Goal: Task Accomplishment & Management: Complete application form

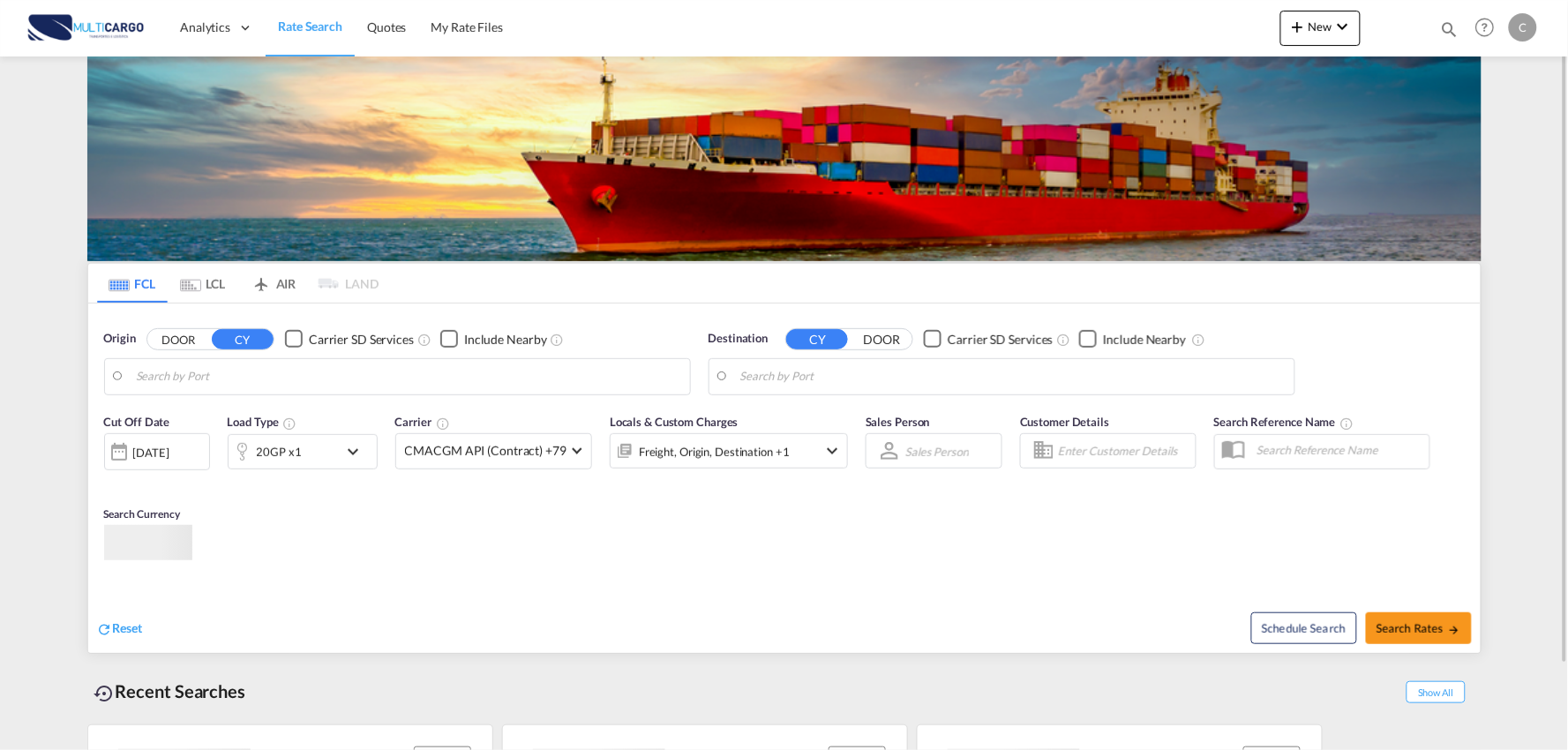
type input "Port of [GEOGRAPHIC_DATA], [GEOGRAPHIC_DATA], [GEOGRAPHIC_DATA]"
type input "Leixoes, Leixoes, PTLEI"
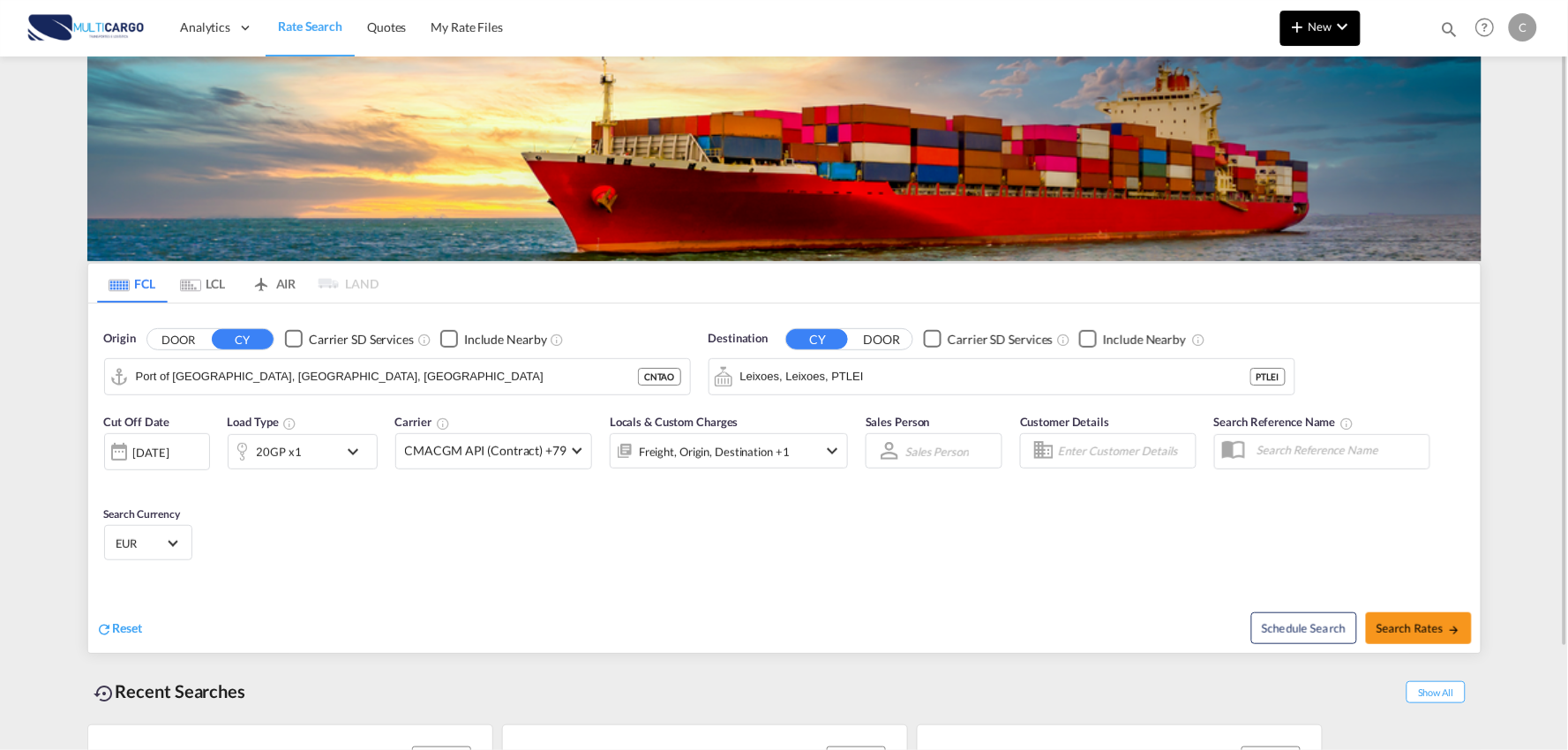
click at [1309, 34] on button "New" at bounding box center [1320, 28] width 81 height 36
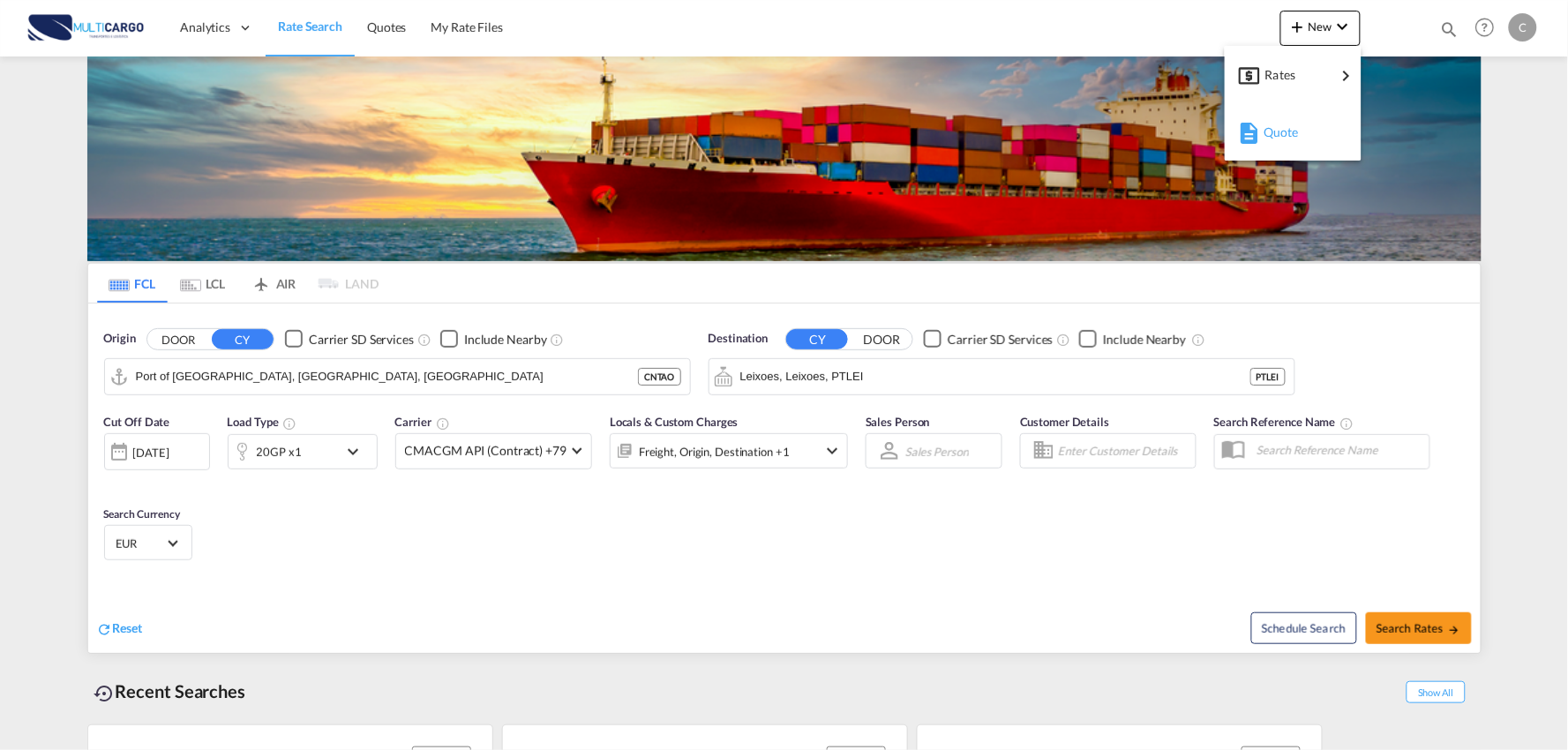
click at [1283, 127] on span "Quote" at bounding box center [1273, 132] width 19 height 36
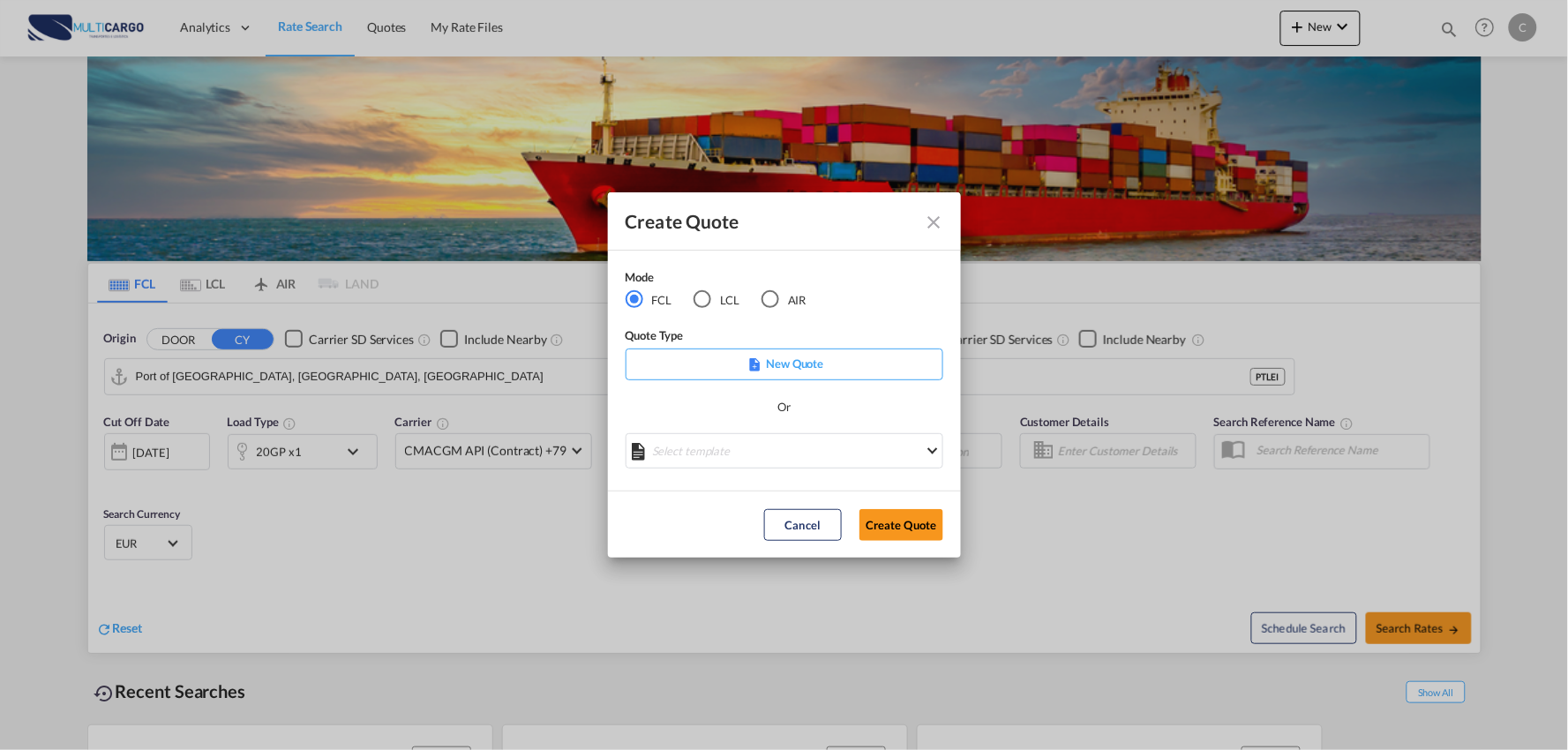
click at [877, 324] on div "Mode FCL LCL AIR Quote Type New Quote Or Select template [DATE] IMP_EXW_FCL [PE…" at bounding box center [784, 371] width 353 height 241
click at [874, 325] on div "Mode FCL LCL AIR Quote Type New Quote Or Select template [DATE] IMP_EXW_FCL [PE…" at bounding box center [784, 371] width 353 height 241
click at [850, 302] on div "Mode FCL LCL AIR Quote Type New Quote Or Select template [DATE] IMP_EXW_FCL [PE…" at bounding box center [784, 371] width 353 height 241
click at [849, 304] on div "Mode FCL LCL AIR Quote Type New Quote Or Select template [DATE] IMP_EXW_FCL [PE…" at bounding box center [784, 371] width 353 height 241
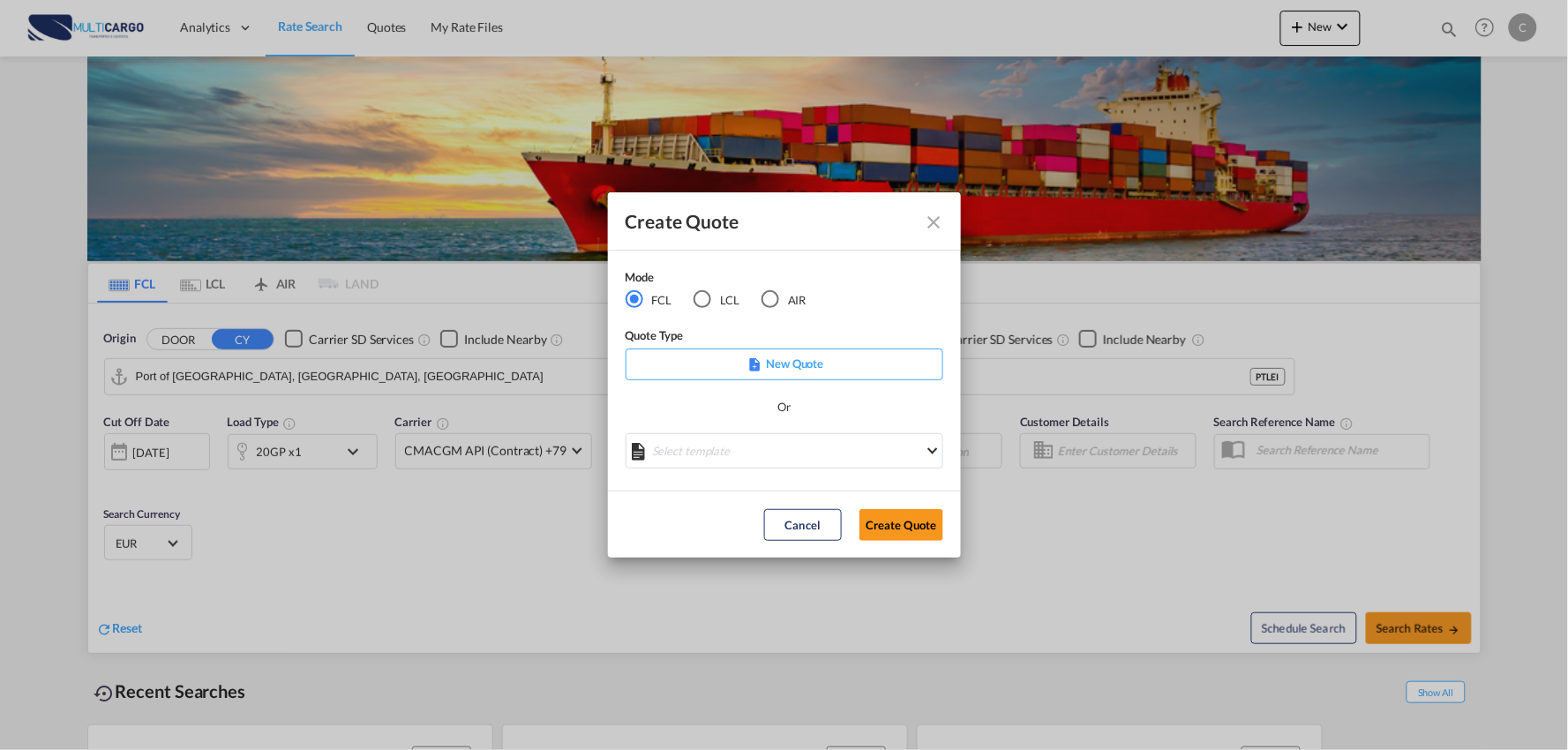
click at [724, 413] on div "Or" at bounding box center [784, 415] width 318 height 36
click at [736, 417] on div "Or" at bounding box center [784, 415] width 318 height 36
click at [876, 293] on div "Mode FCL LCL AIR Quote Type New Quote Or Select template [DATE] IMP_EXW_FCL [PE…" at bounding box center [784, 371] width 353 height 241
click at [801, 454] on md-select "Select template [DATE] IMP_EXW_FCL [PERSON_NAME] | [DATE] [DATE] IMP_DAP_FCL S/…" at bounding box center [784, 450] width 318 height 36
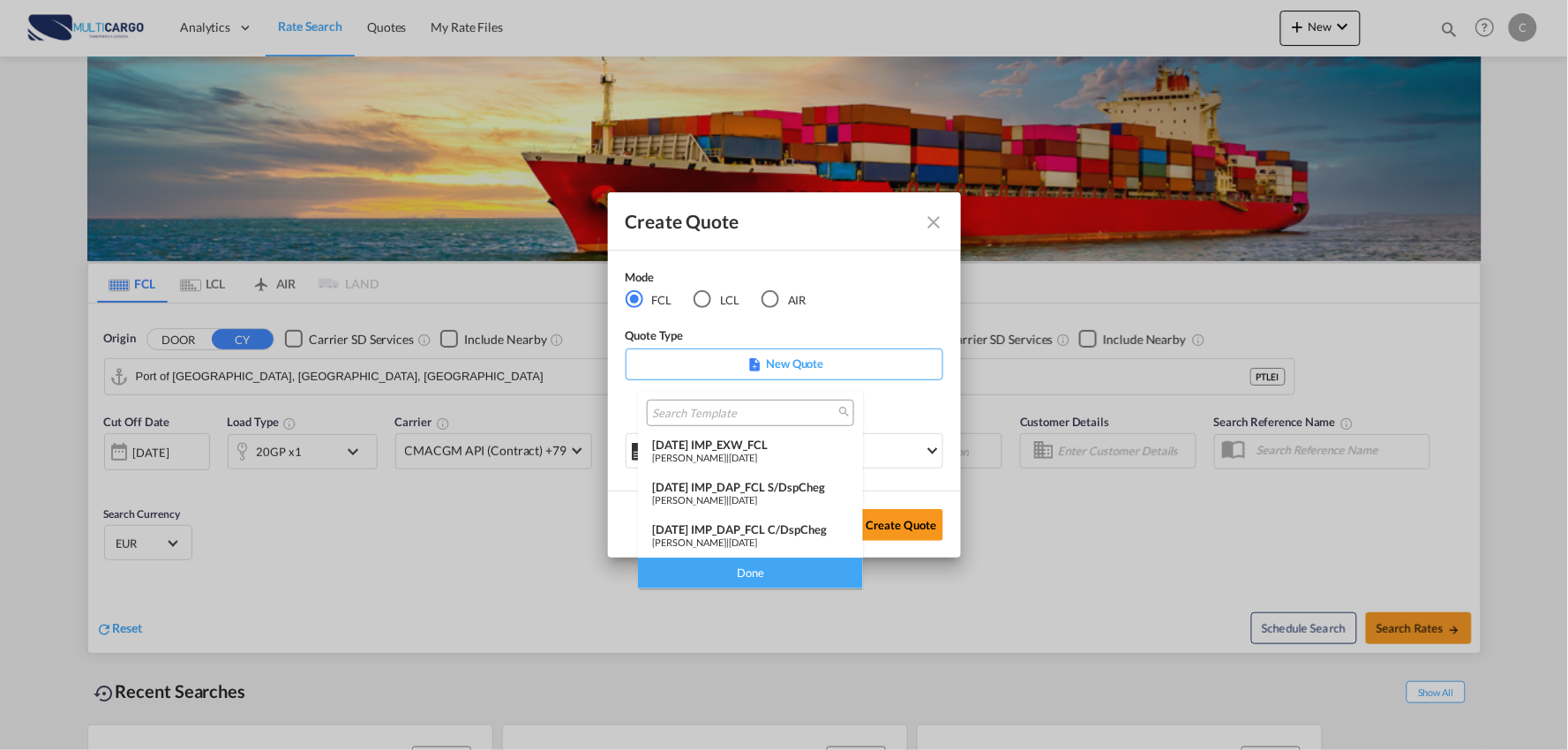
click at [781, 525] on div "[DATE] IMP_DAP_FCL C/DspCheg" at bounding box center [750, 529] width 197 height 14
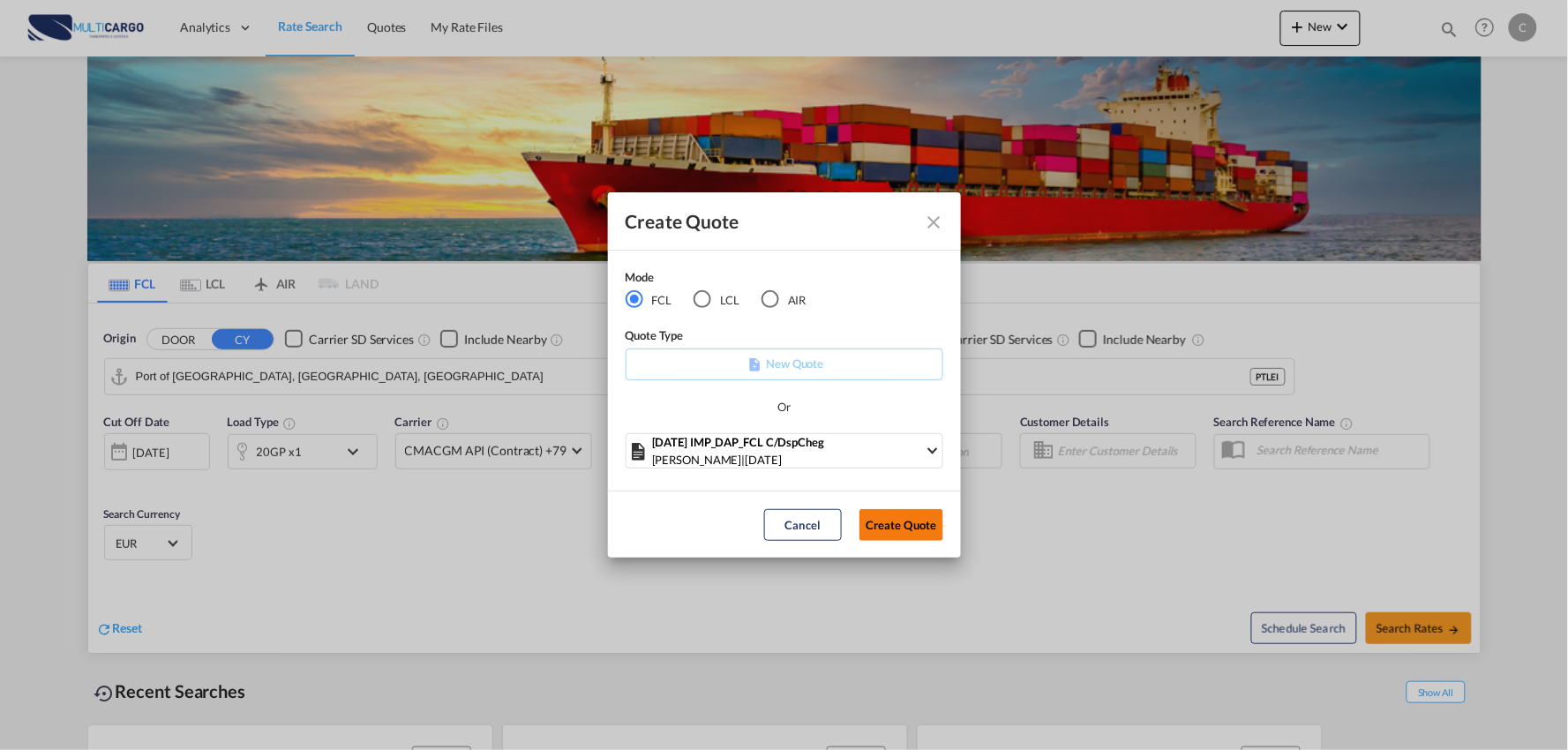
click at [888, 525] on button "Create Quote" at bounding box center [901, 524] width 84 height 32
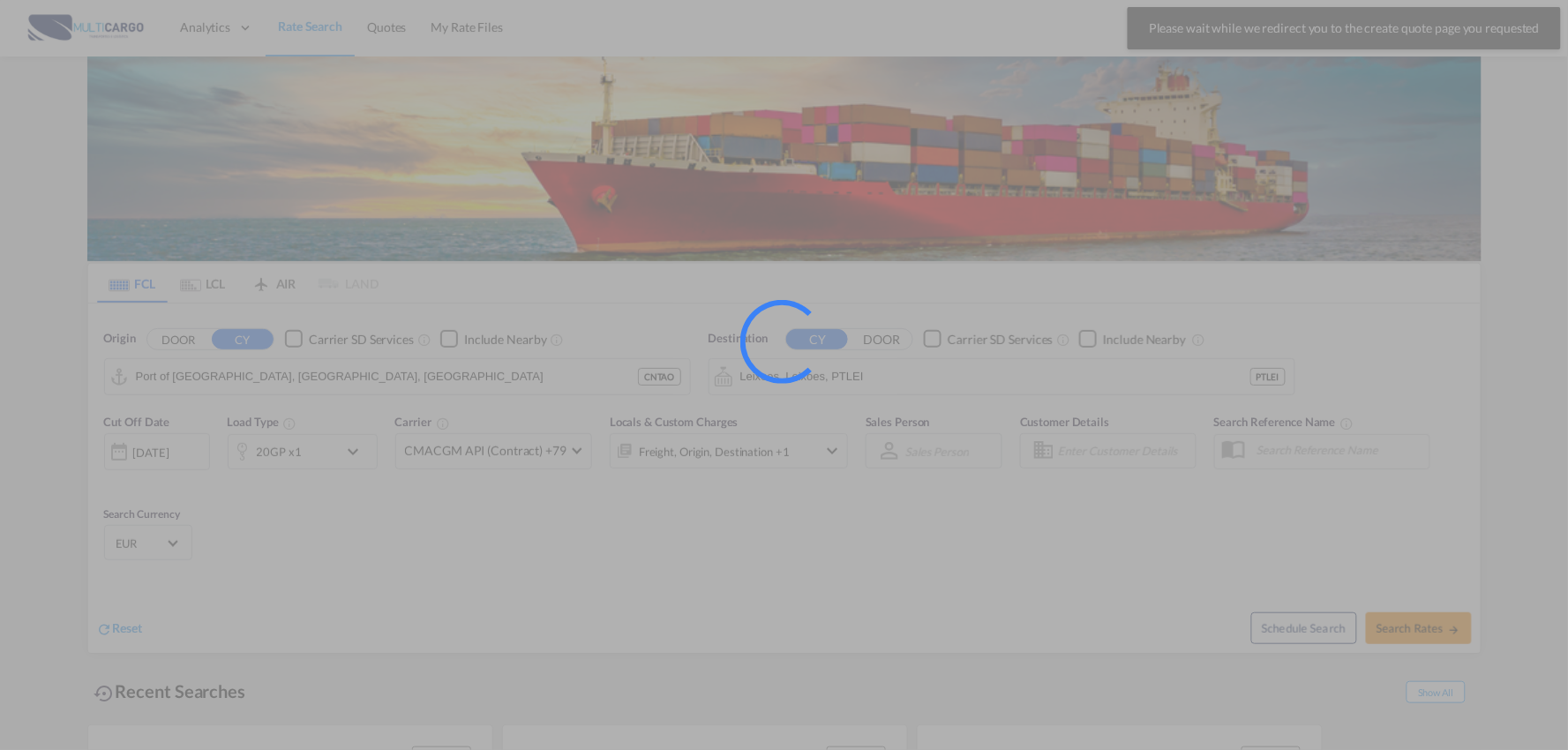
click at [690, 561] on div at bounding box center [784, 375] width 1568 height 750
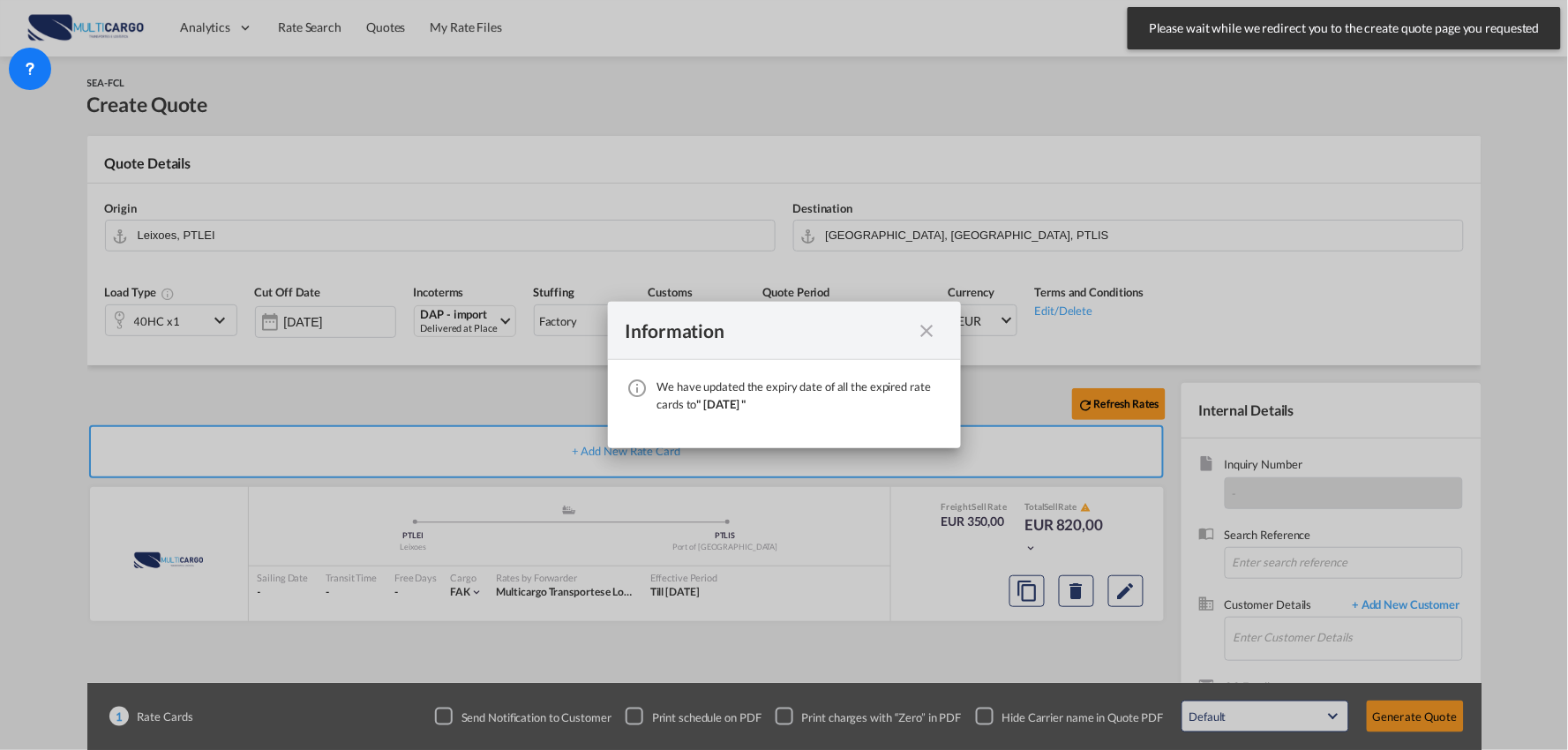
click at [923, 330] on md-icon "icon-close fg-AAA8AD cursor" at bounding box center [928, 331] width 21 height 21
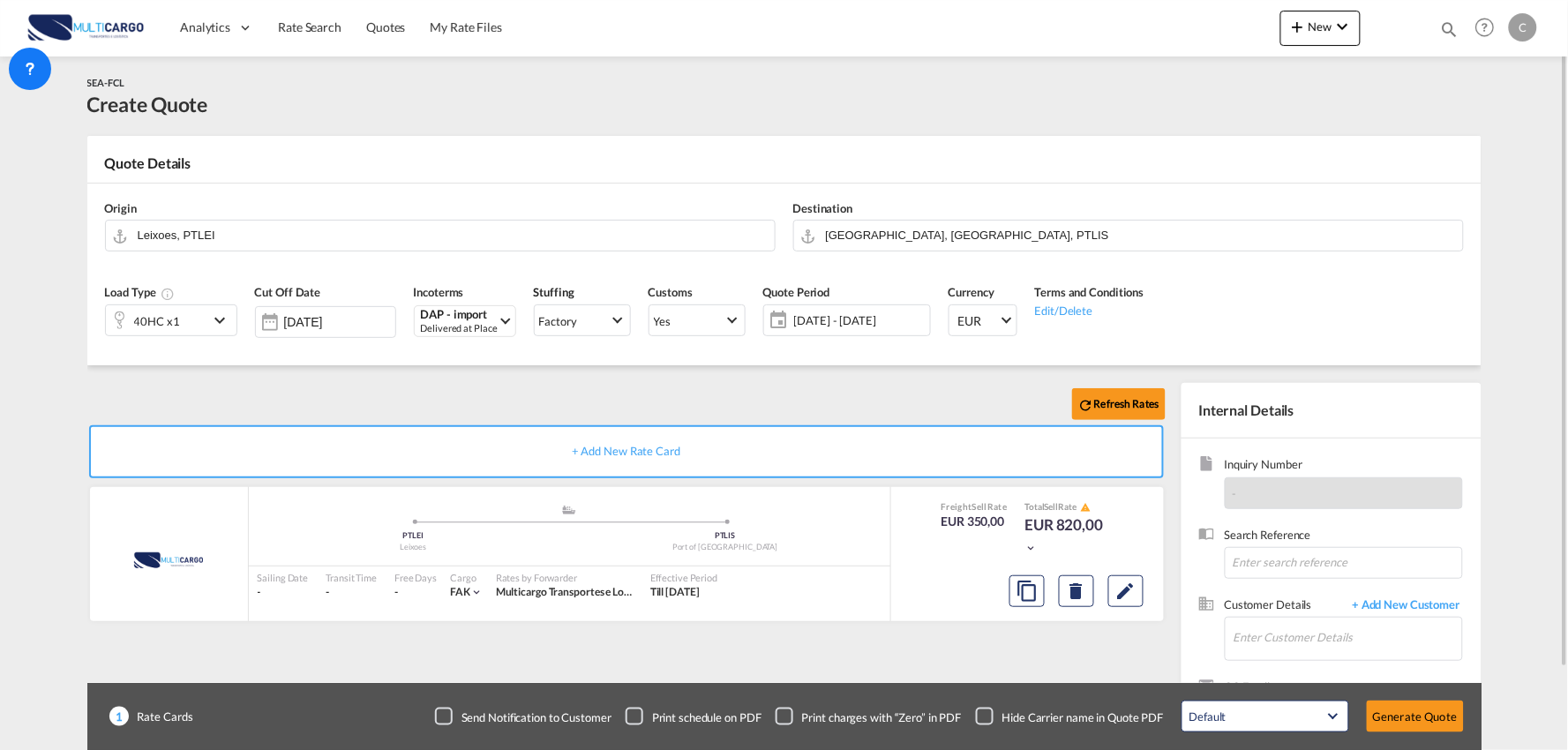
click at [982, 724] on div "Checkbox No Ink" at bounding box center [984, 716] width 17 height 17
click at [1036, 655] on div "Refresh Rates + Add New Rate Card MultiCargo added by you .a{fill:#aaa8ad;} .a{…" at bounding box center [630, 568] width 1085 height 369
click at [1427, 612] on span "+ Add New Customer" at bounding box center [1404, 606] width 119 height 20
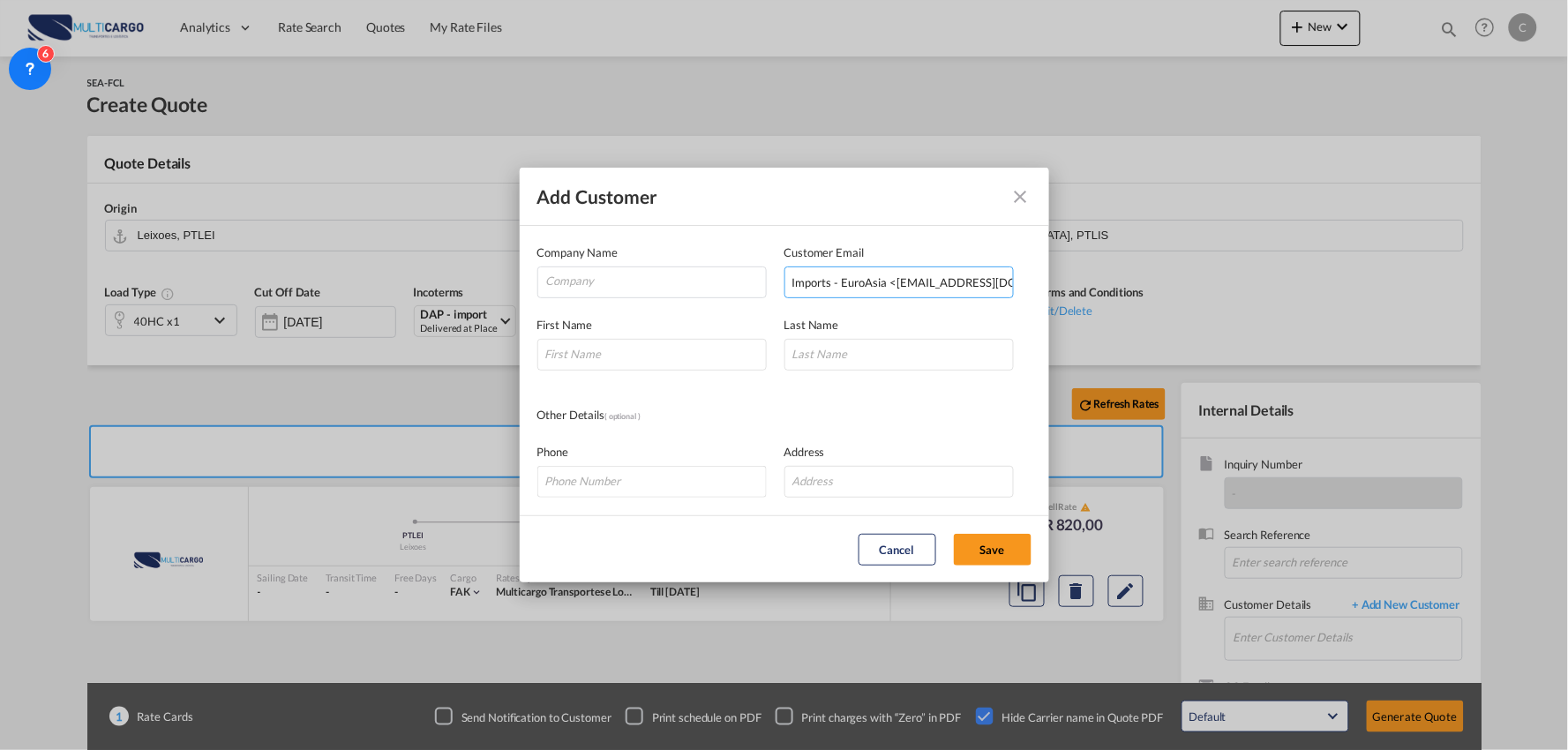
click at [891, 284] on input "Imports - EuroAsia <[EMAIL_ADDRESS][DOMAIN_NAME]>" at bounding box center [899, 282] width 229 height 32
drag, startPoint x: 892, startPoint y: 278, endPoint x: 539, endPoint y: 298, distance: 353.6
click at [539, 298] on div "Company Name Customer Email Imports - EuroAsia <[EMAIL_ADDRESS][DOMAIN_NAME]> E…" at bounding box center [784, 271] width 495 height 55
click at [994, 283] on input "[EMAIL_ADDRESS][DOMAIN_NAME]>" at bounding box center [899, 282] width 229 height 32
type input "[EMAIL_ADDRESS][DOMAIN_NAME]"
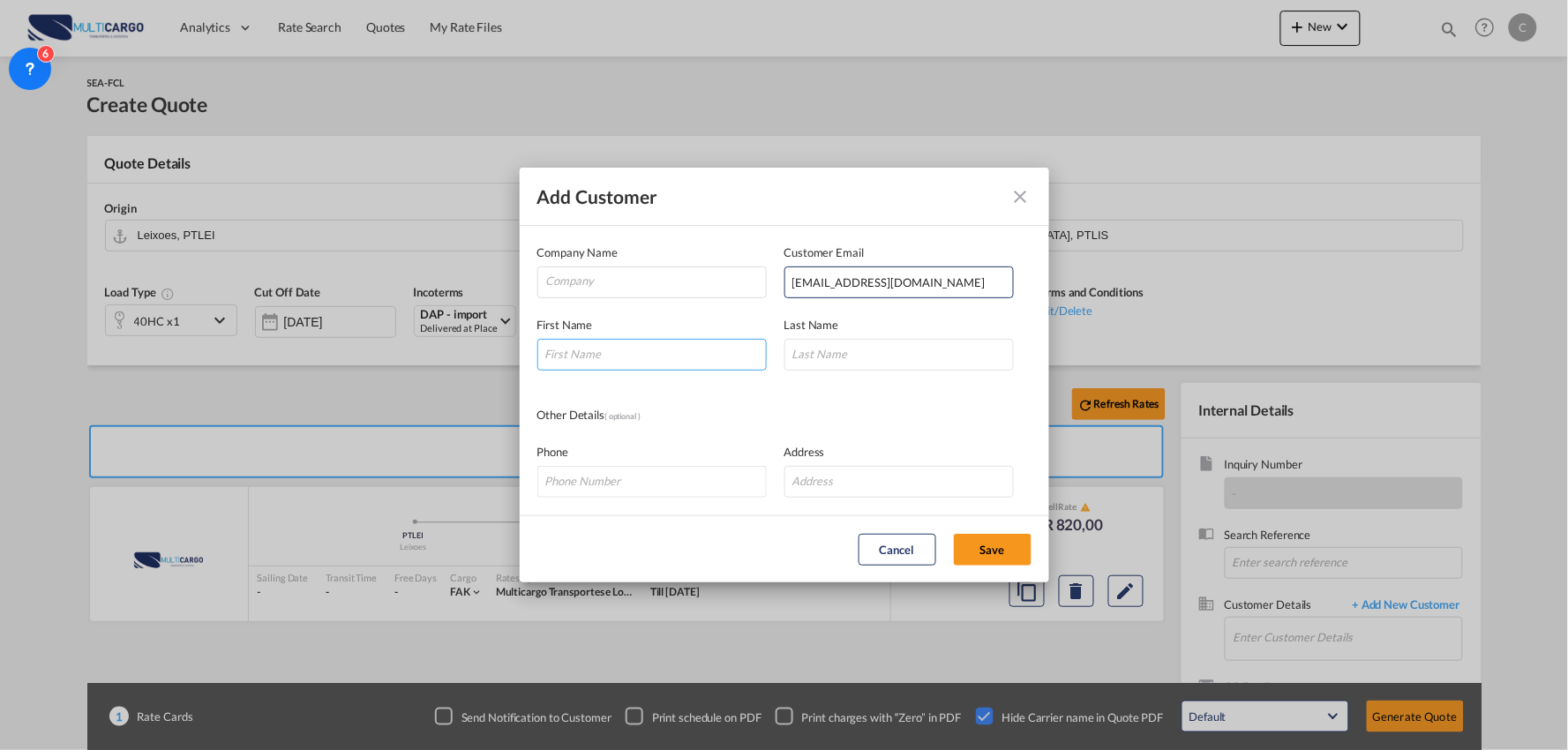
click at [642, 356] on input "Add Customer Company ..." at bounding box center [652, 354] width 229 height 32
click at [630, 359] on input "Add Customer Company ..." at bounding box center [652, 354] width 229 height 32
paste input "[PERSON_NAME]"
type input "[PERSON_NAME]"
click at [858, 351] on input "Add Customer Company ..." at bounding box center [899, 354] width 229 height 32
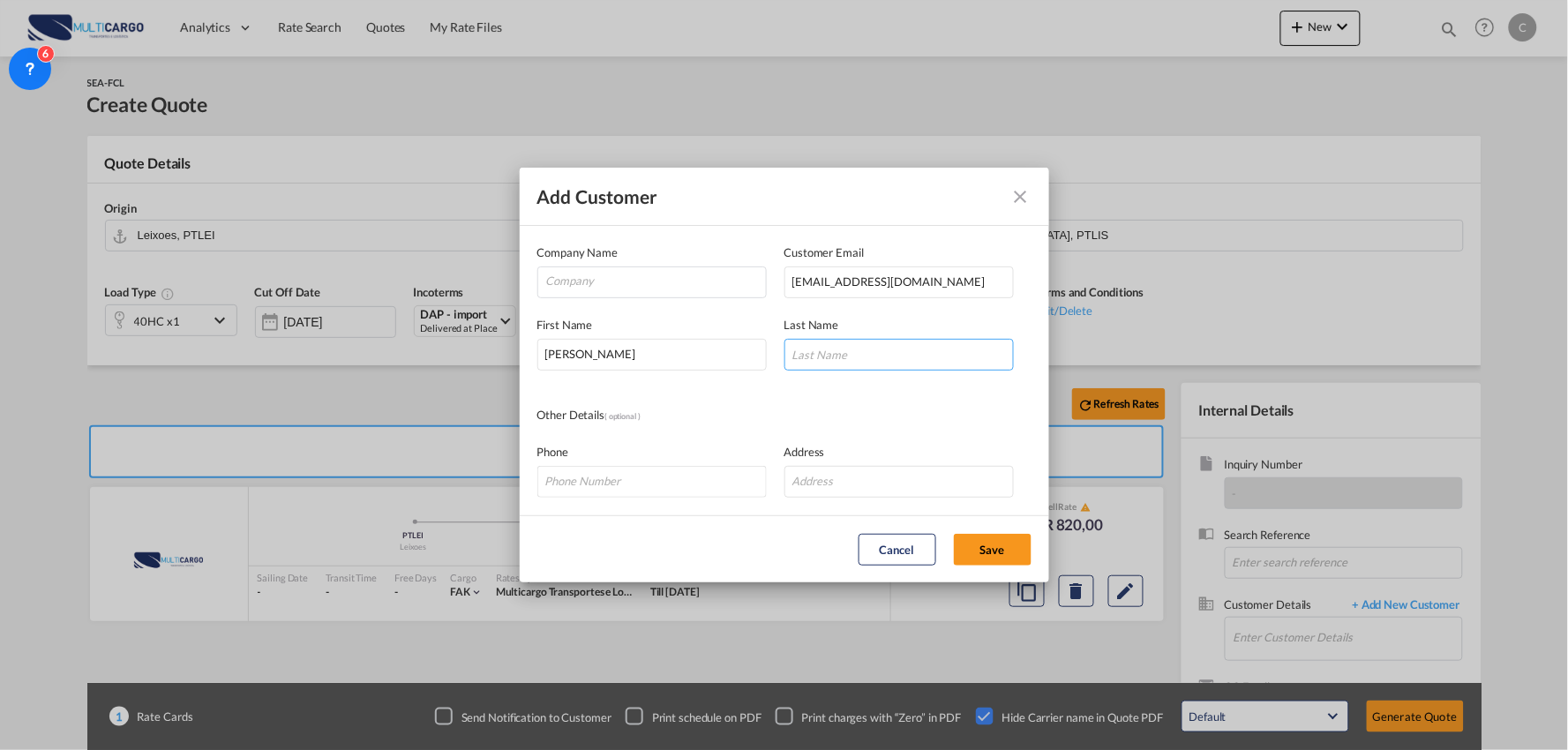
paste input "Winkworth"
type input "Winkworth"
click at [589, 286] on input "Company" at bounding box center [656, 280] width 220 height 27
paste input "Euro Asia Maritime Agencies Ltd"
type input "Euro Asia Maritime Agencies Ltd"
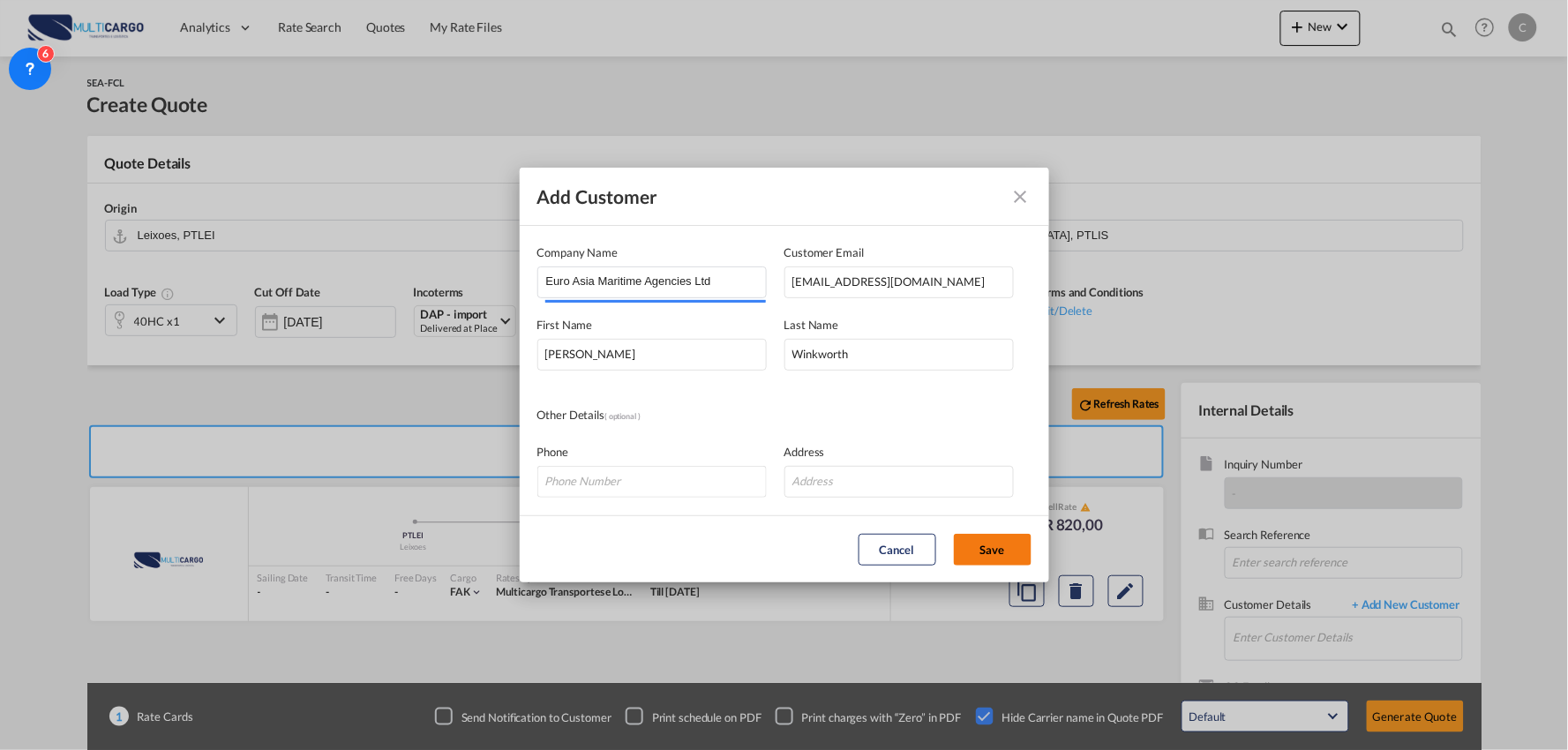
click at [995, 539] on button "Save" at bounding box center [992, 549] width 78 height 32
type input "Euro Asia Maritime Agencies Ltd, [PERSON_NAME], [EMAIL_ADDRESS][DOMAIN_NAME]"
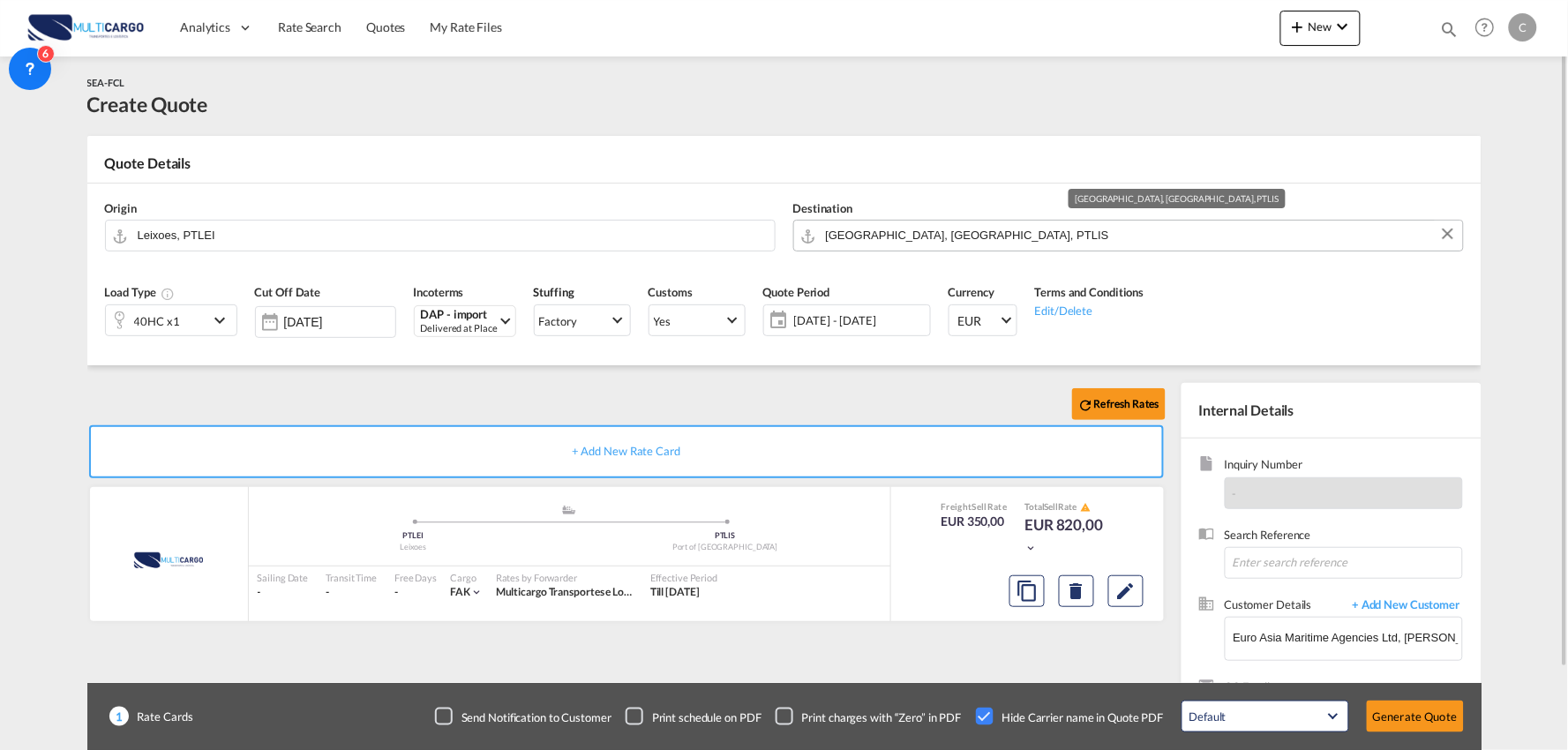
click at [912, 238] on input "[GEOGRAPHIC_DATA], [GEOGRAPHIC_DATA], PTLIS" at bounding box center [1140, 235] width 628 height 31
click at [232, 234] on input "Leixoes, PTLEI" at bounding box center [451, 235] width 628 height 31
click at [265, 236] on input "Leixoes, PTLEI" at bounding box center [451, 235] width 628 height 31
drag, startPoint x: 267, startPoint y: 233, endPoint x: 36, endPoint y: 234, distance: 231.0
click at [36, 234] on md-content "Analytics Reports Dashboard Rate Search Quotes My Rate Files New Quotes" at bounding box center [784, 375] width 1568 height 750
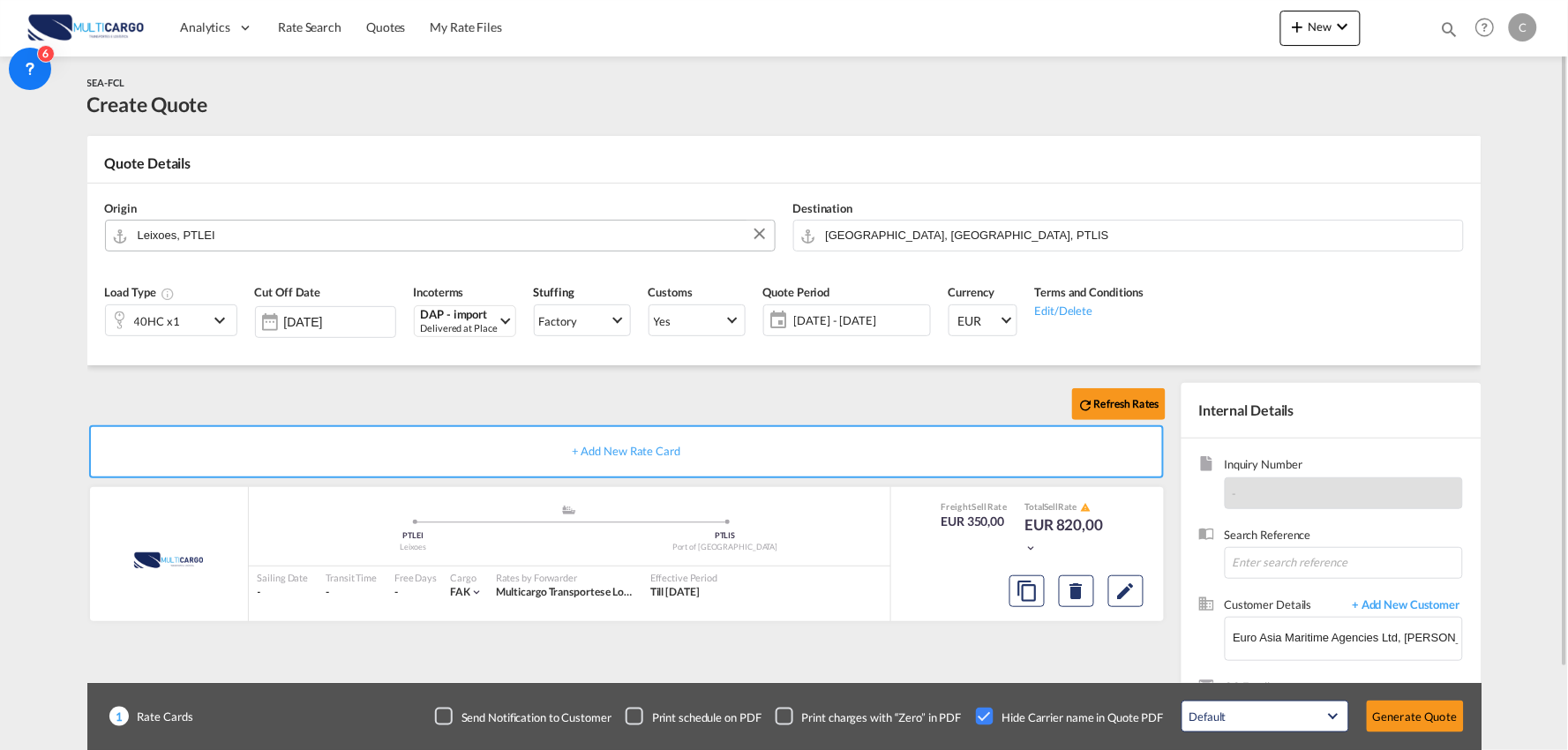
click at [243, 228] on input "Leixoes, PTLEI" at bounding box center [451, 235] width 628 height 31
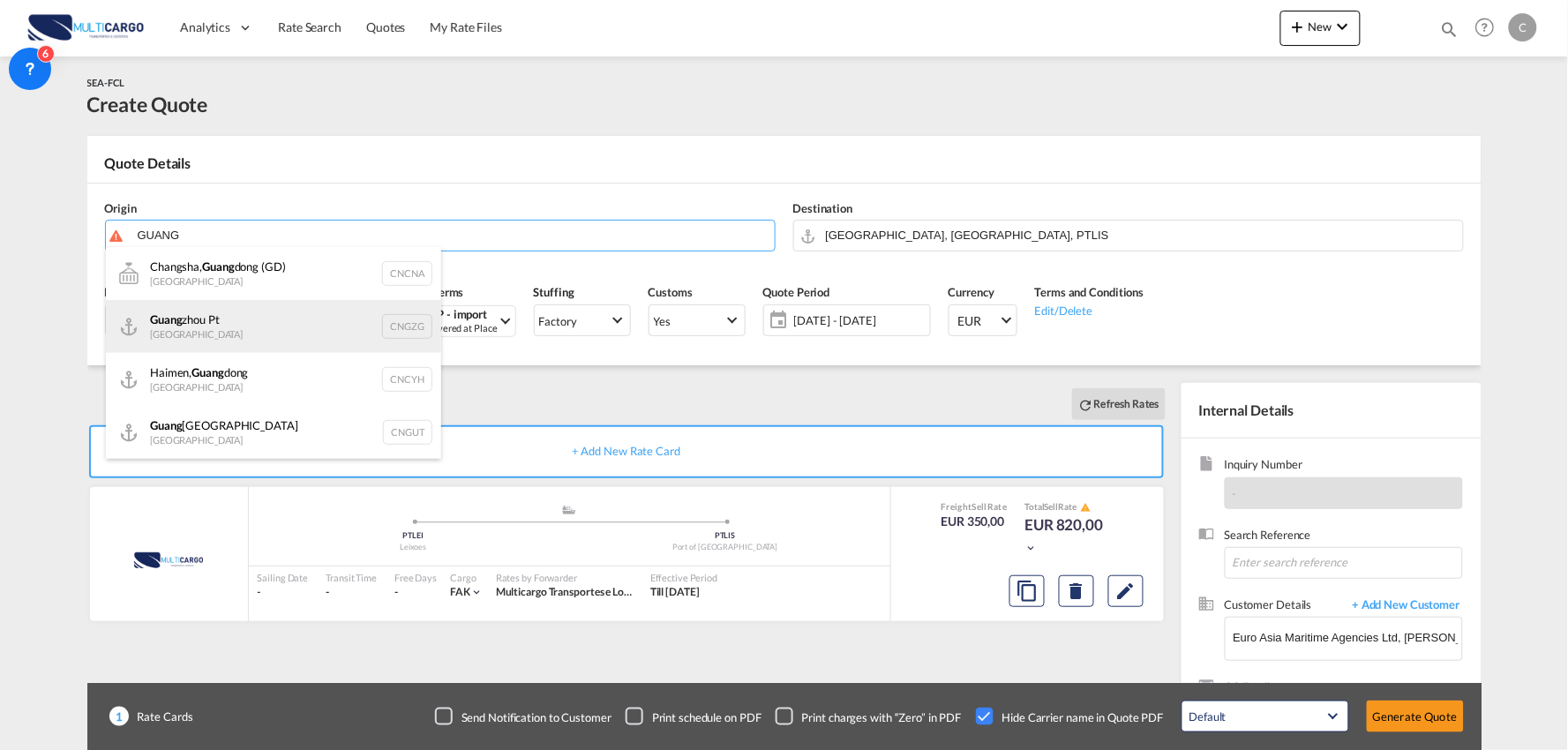
click at [212, 315] on div "[PERSON_NAME] Pt China CNGZG" at bounding box center [273, 326] width 335 height 53
type input "Guangzhou Pt, CNGZG"
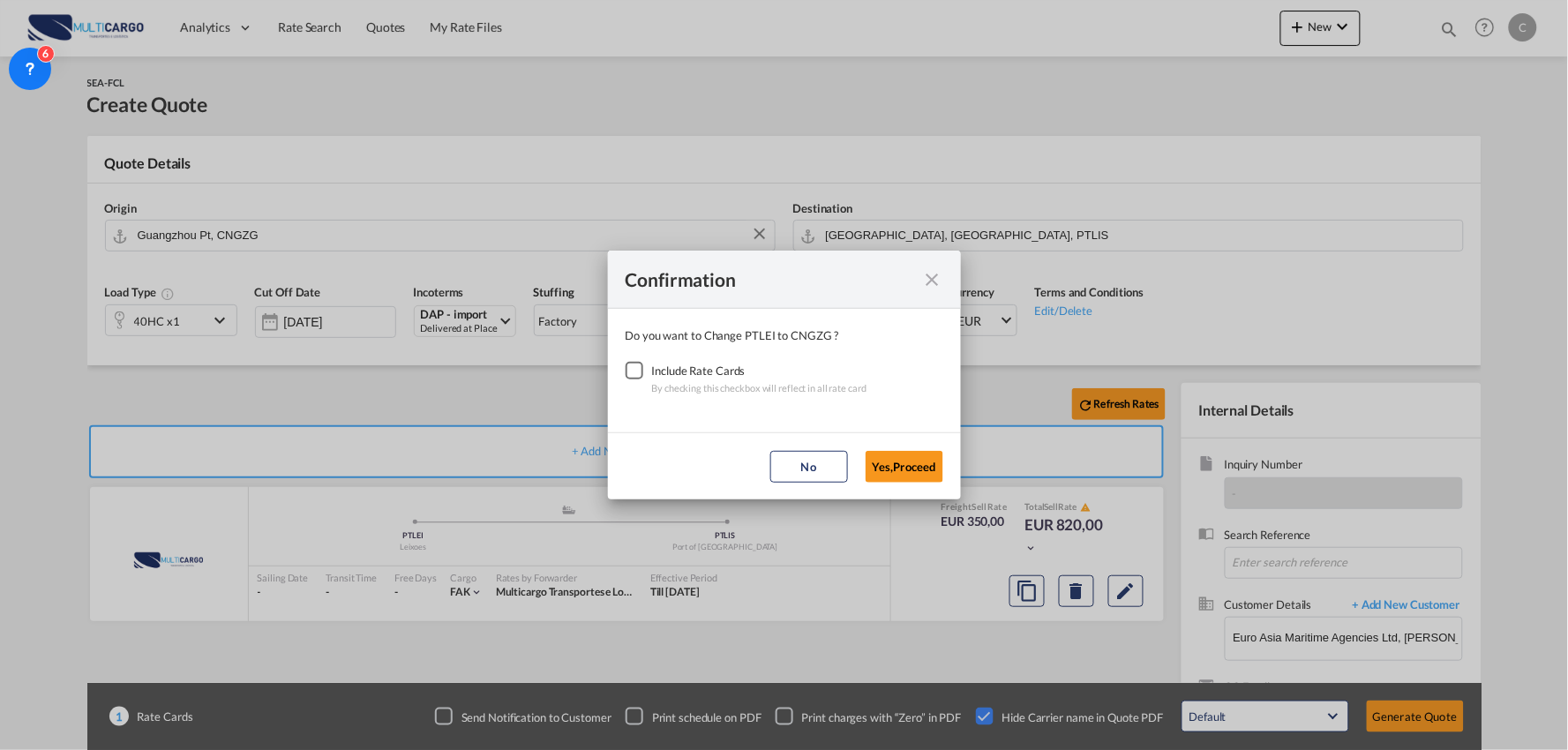
click at [643, 375] on div "Checkbox No Ink" at bounding box center [635, 371] width 17 height 17
click at [911, 463] on button "Yes,Proceed" at bounding box center [905, 467] width 78 height 32
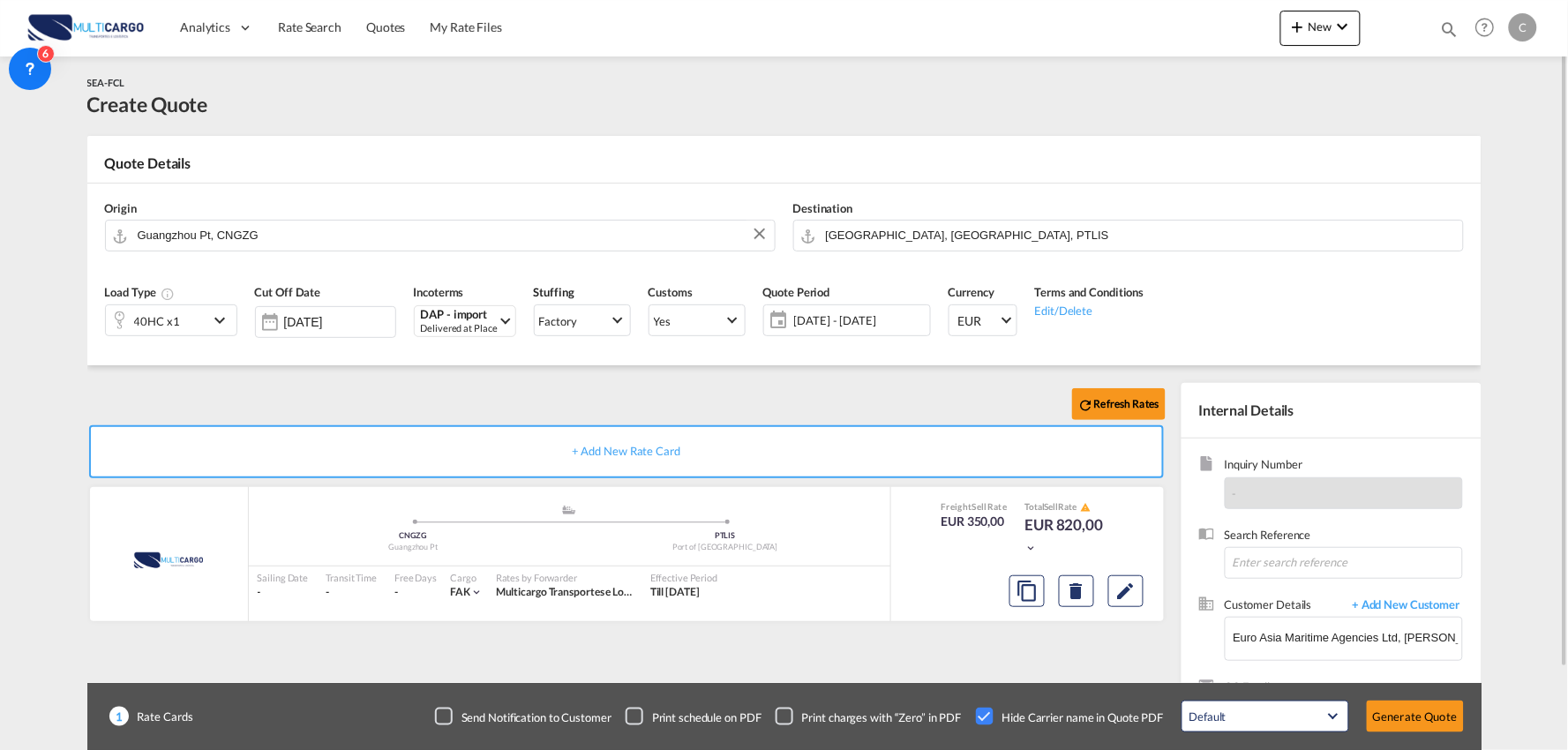
drag, startPoint x: 411, startPoint y: 373, endPoint x: 430, endPoint y: 357, distance: 24.8
click at [409, 374] on div "Refresh Rates + Add New Rate Card MultiCargo added by you .a{fill:#aaa8ad;} .a{…" at bounding box center [784, 563] width 1394 height 396
click at [319, 400] on div "Refresh Rates" at bounding box center [630, 404] width 1085 height 42
click at [245, 388] on div "Refresh Rates" at bounding box center [630, 404] width 1085 height 42
